Goal: Find specific page/section: Find specific page/section

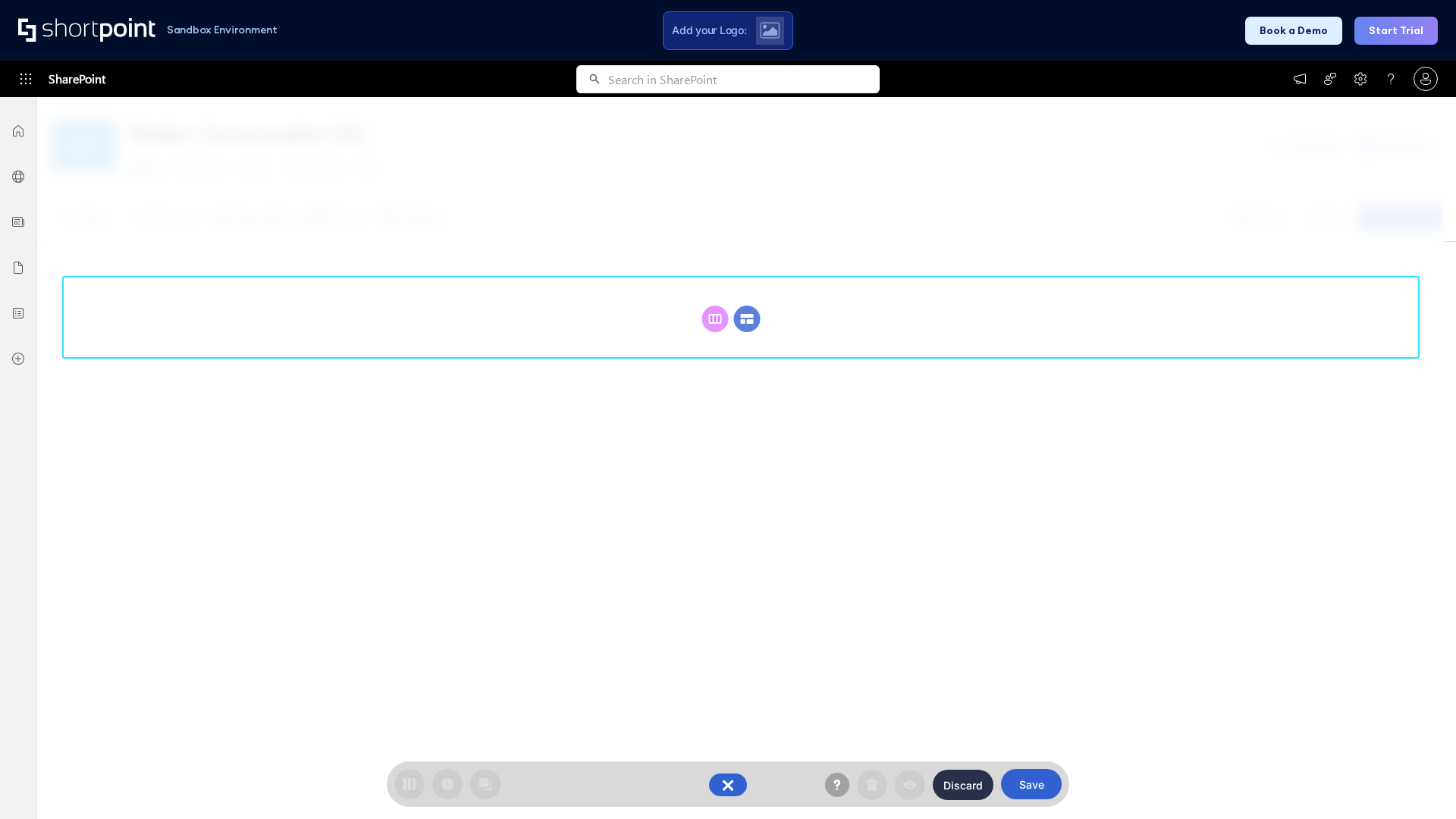
scroll to position [209, 0]
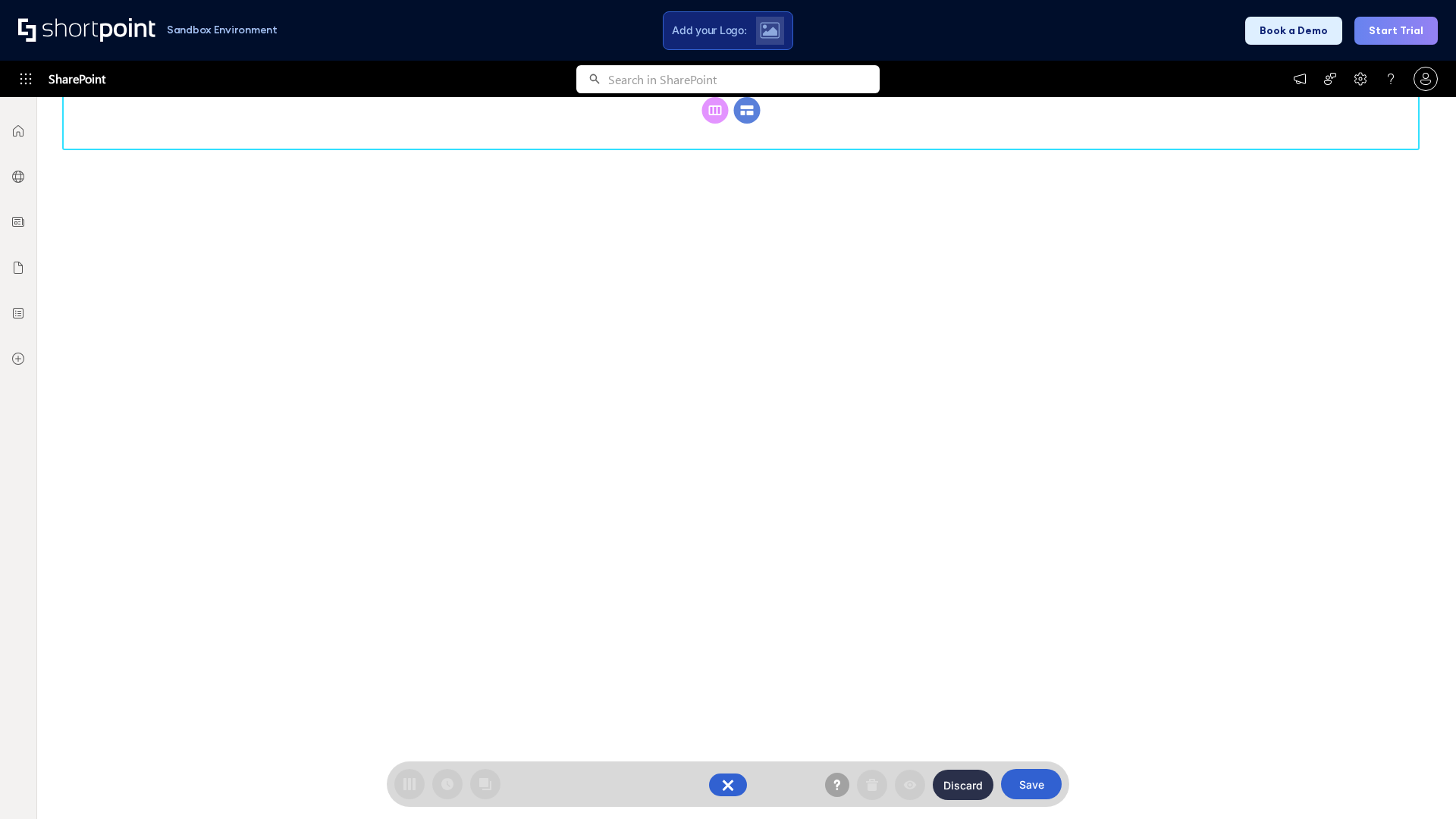
click at [747, 123] on circle at bounding box center [747, 110] width 26 height 26
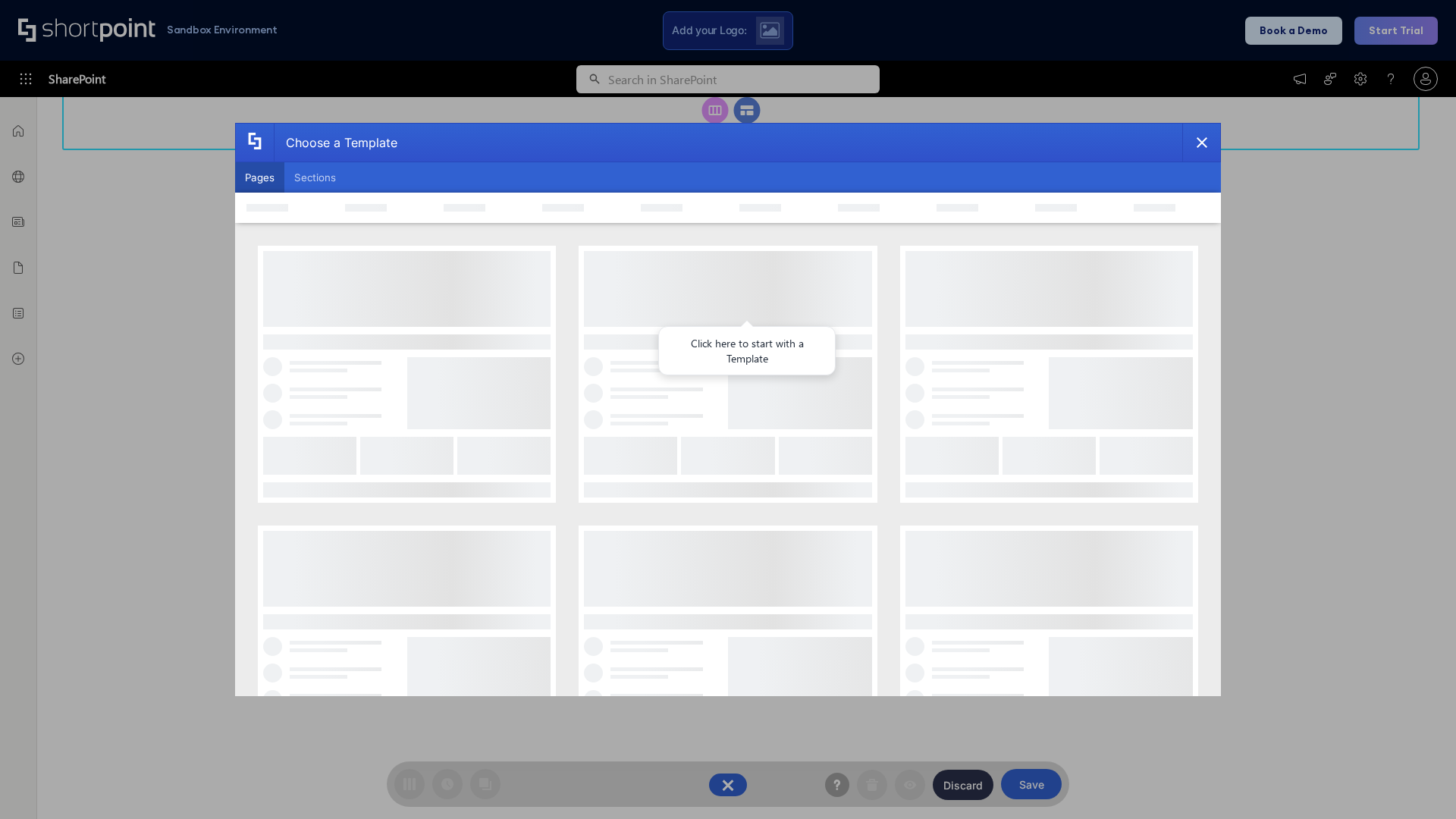
scroll to position [0, 0]
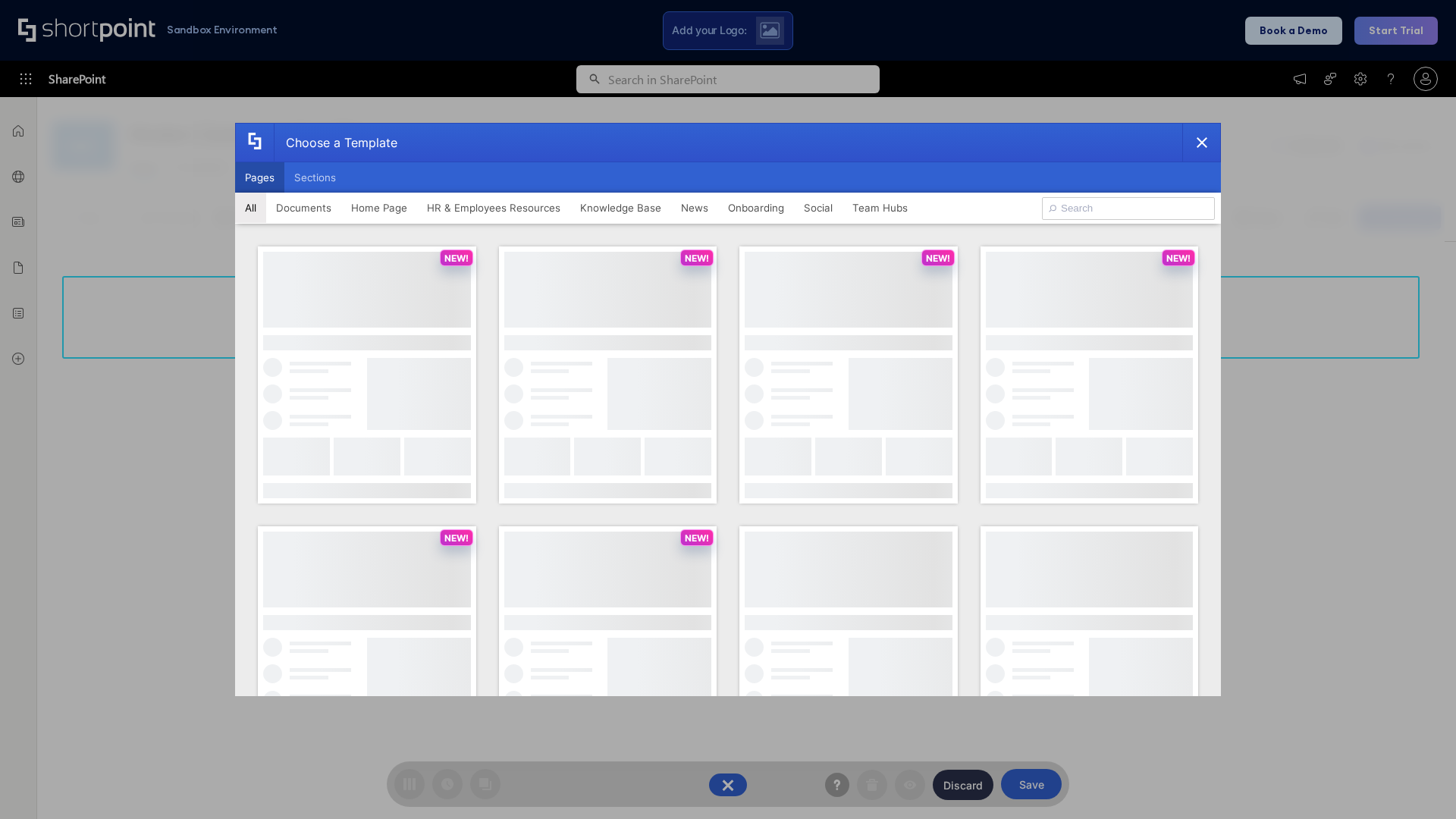
click at [259, 177] on button "Pages" at bounding box center [259, 177] width 49 height 30
type input "News Portal 4"
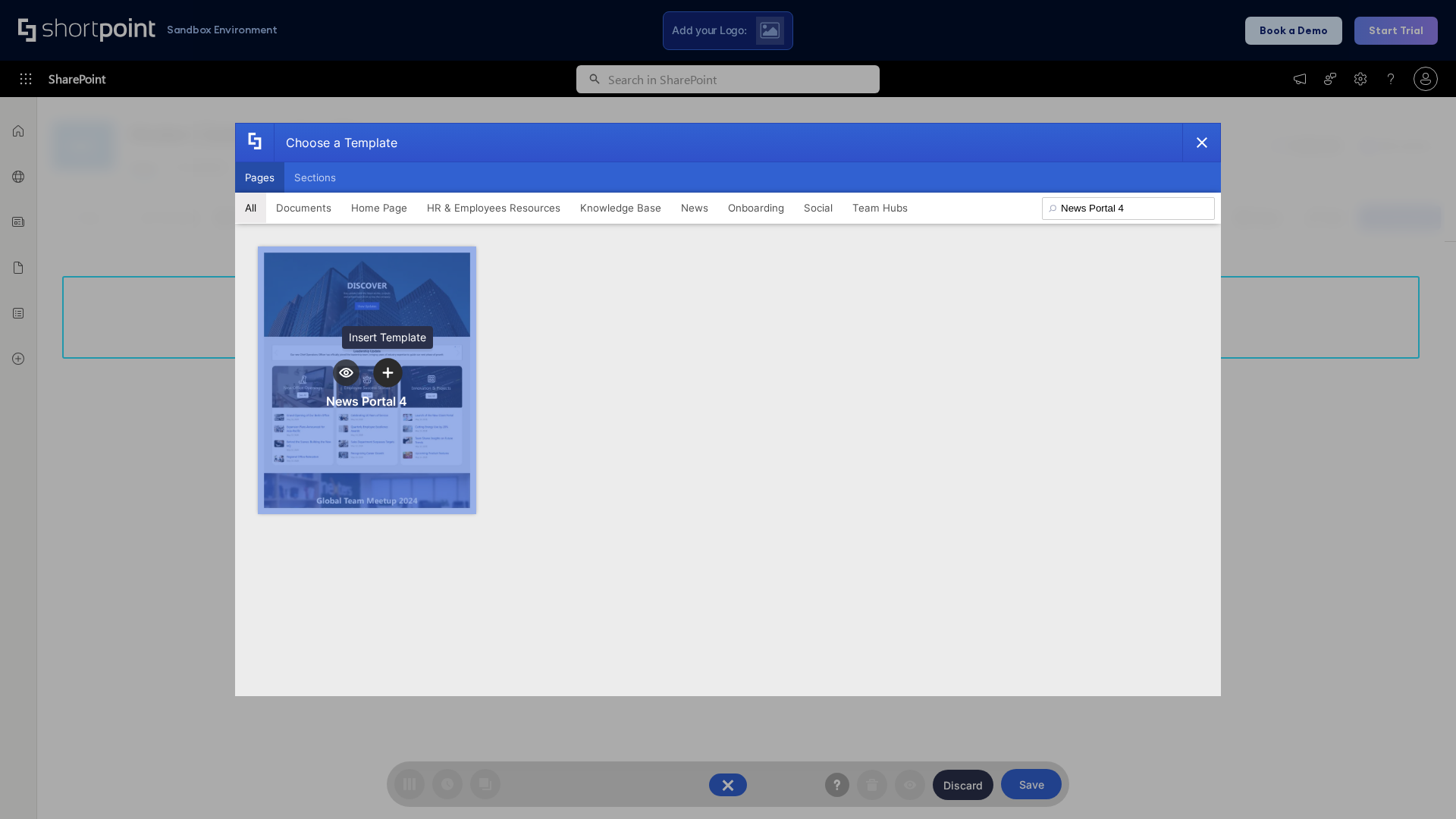
click at [387, 372] on icon "template selector" at bounding box center [387, 372] width 10 height 10
